Goal: Task Accomplishment & Management: Use online tool/utility

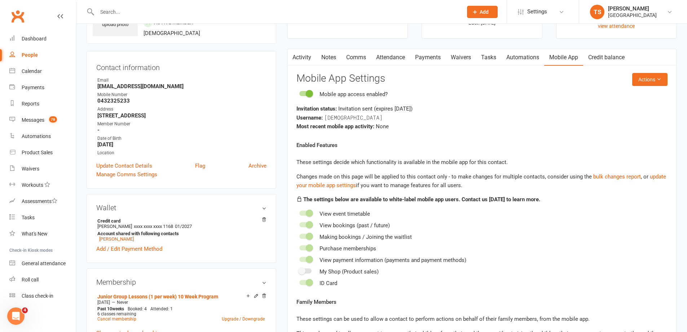
scroll to position [144, 0]
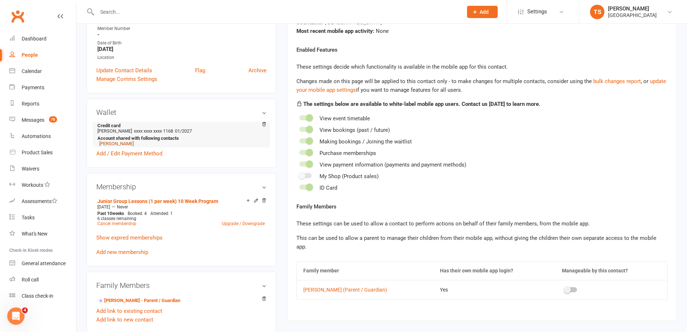
click at [114, 144] on link "Tegan O'Neill" at bounding box center [116, 143] width 35 height 5
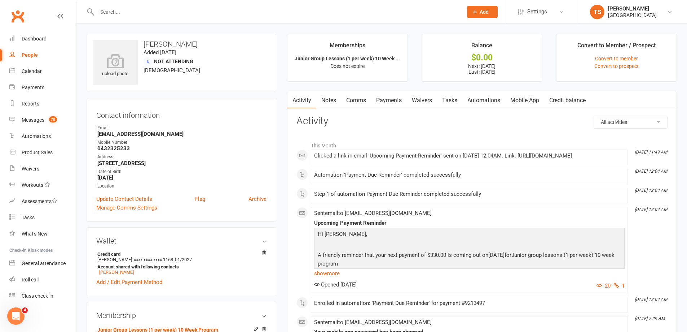
click at [392, 102] on link "Payments" at bounding box center [389, 100] width 36 height 17
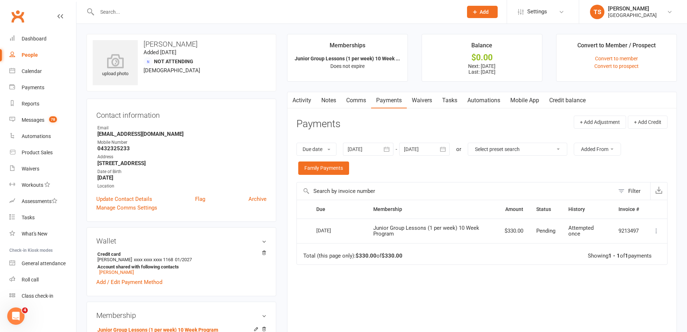
drag, startPoint x: 113, startPoint y: 17, endPoint x: 109, endPoint y: 12, distance: 6.7
click at [110, 12] on div at bounding box center [272, 11] width 371 height 23
click at [109, 11] on input "text" at bounding box center [276, 12] width 363 height 10
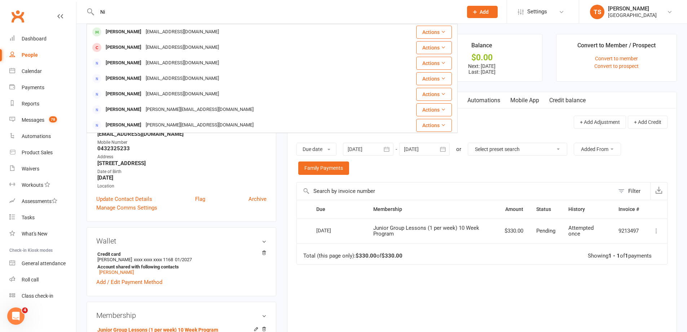
type input "N"
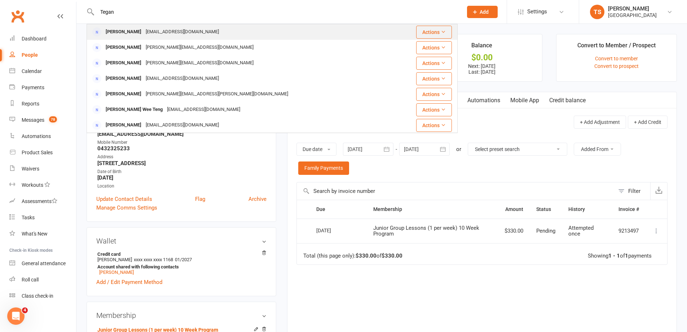
type input "Tegan"
click at [119, 30] on div "Tegan O'Neill" at bounding box center [124, 32] width 40 height 10
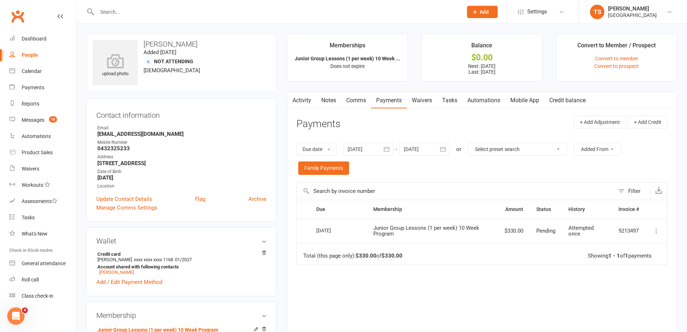
click at [656, 229] on icon at bounding box center [656, 230] width 7 height 7
click at [632, 295] on div "Due Contact Membership Amount Status History Invoice # Select this 12 Aug 2025 …" at bounding box center [482, 278] width 371 height 158
click at [35, 73] on div "Calendar" at bounding box center [32, 71] width 20 height 6
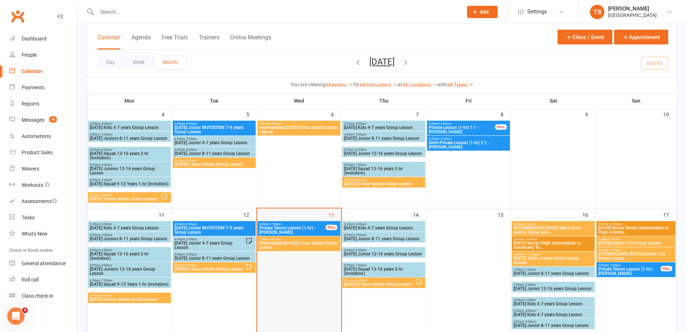
scroll to position [180, 0]
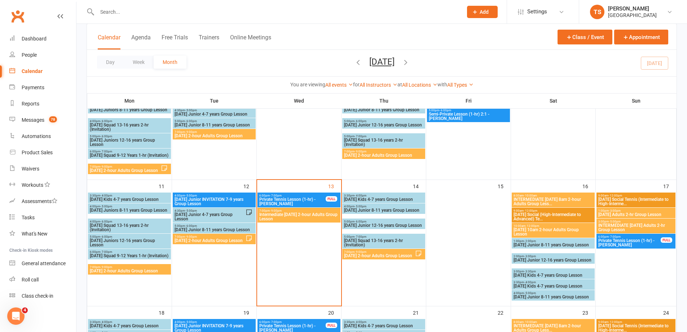
click at [281, 212] on span "Intermediate [DATE] 2-hour Adults Group Lesson" at bounding box center [299, 216] width 80 height 9
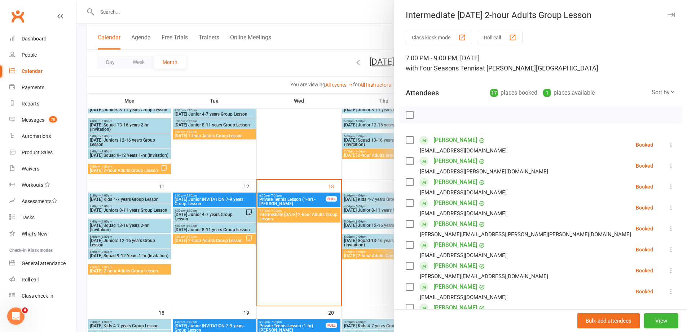
click at [485, 36] on button "Roll call" at bounding box center [500, 37] width 45 height 13
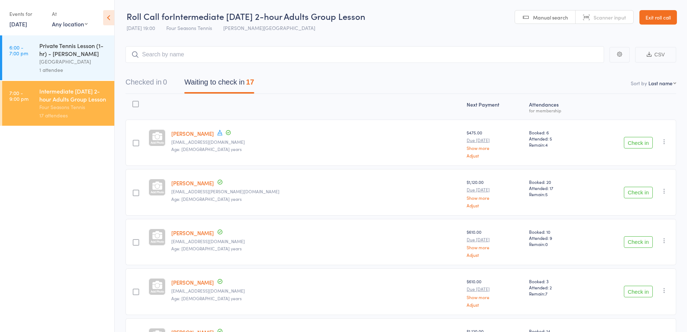
click at [661, 56] on button "CSV" at bounding box center [655, 55] width 41 height 16
